Goal: Information Seeking & Learning: Learn about a topic

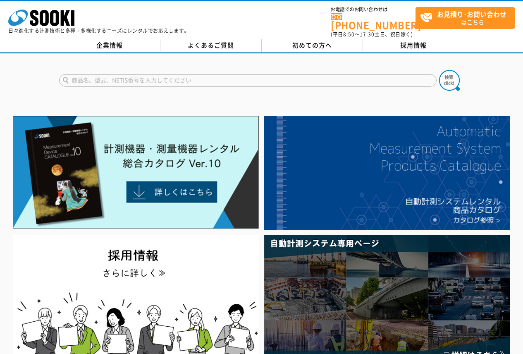
click at [204, 74] on input "text" at bounding box center [248, 80] width 378 height 12
type input "326"
click at [439, 70] on button at bounding box center [449, 80] width 21 height 21
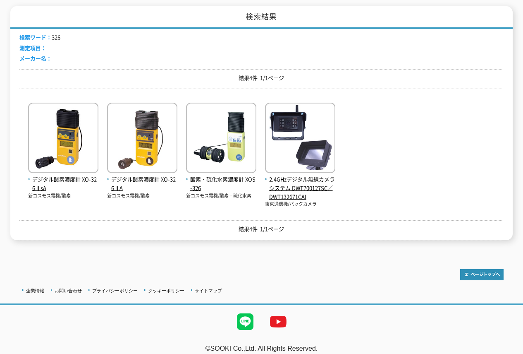
scroll to position [41, 0]
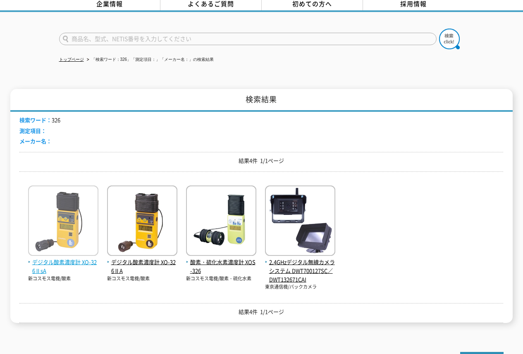
click at [67, 258] on span "デジタル酸素濃度計 XO-326ⅡsA" at bounding box center [63, 266] width 70 height 17
click at [48, 240] on img at bounding box center [63, 221] width 70 height 72
click at [63, 258] on span "デジタル酸素濃度計 XO-326ⅡsA" at bounding box center [63, 266] width 70 height 17
click at [62, 258] on span "デジタル酸素濃度計 XO-326ⅡsA" at bounding box center [63, 266] width 70 height 17
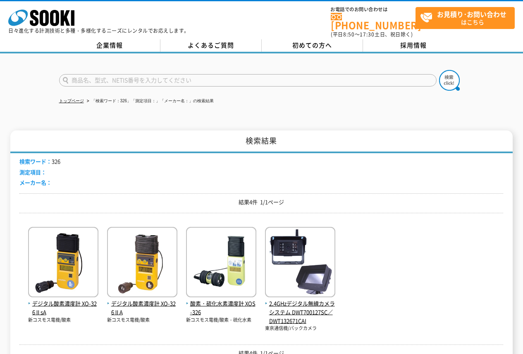
scroll to position [127, 0]
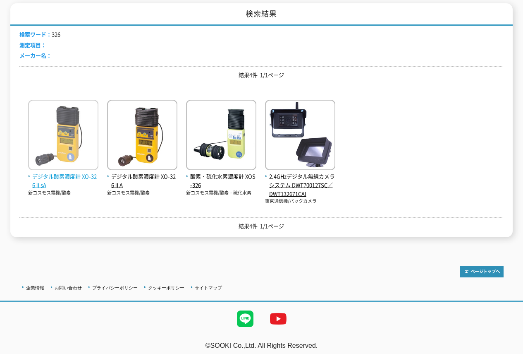
click at [66, 173] on span "デジタル酸素濃度計 XO-326ⅡsA" at bounding box center [63, 180] width 70 height 17
